Goal: Task Accomplishment & Management: Complete application form

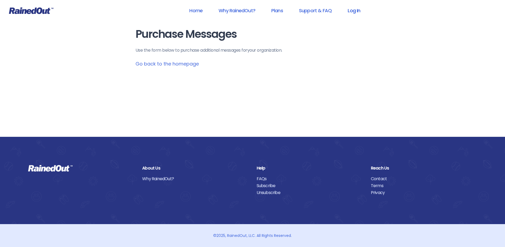
click at [352, 11] on link "Log In" at bounding box center [353, 11] width 26 height 12
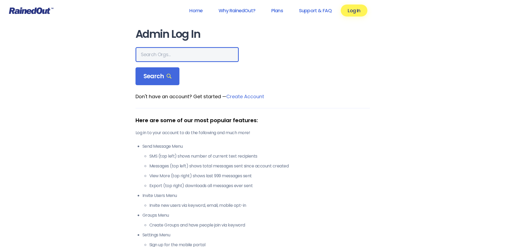
click at [155, 56] on input "text" at bounding box center [186, 54] width 103 height 15
type input "HFAH"
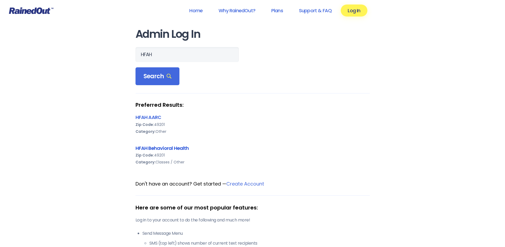
click at [161, 150] on link "HFAH Behavioral Health" at bounding box center [161, 148] width 53 height 7
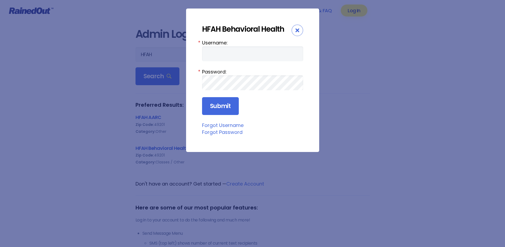
click at [211, 65] on form "Username: * Password: * Submit" at bounding box center [252, 77] width 101 height 76
click at [219, 44] on label "Username:" at bounding box center [252, 42] width 101 height 7
click at [219, 46] on input "Username:" at bounding box center [252, 53] width 101 height 15
click at [220, 49] on input "Username:" at bounding box center [252, 53] width 101 height 15
type input "Nhuebn1"
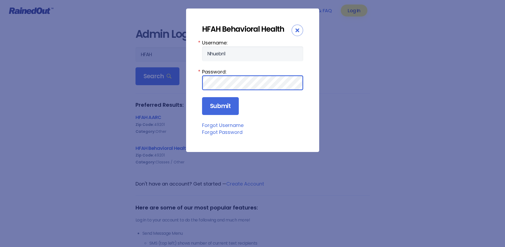
click at [202, 97] on input "Submit" at bounding box center [220, 106] width 37 height 18
